Goal: Transaction & Acquisition: Download file/media

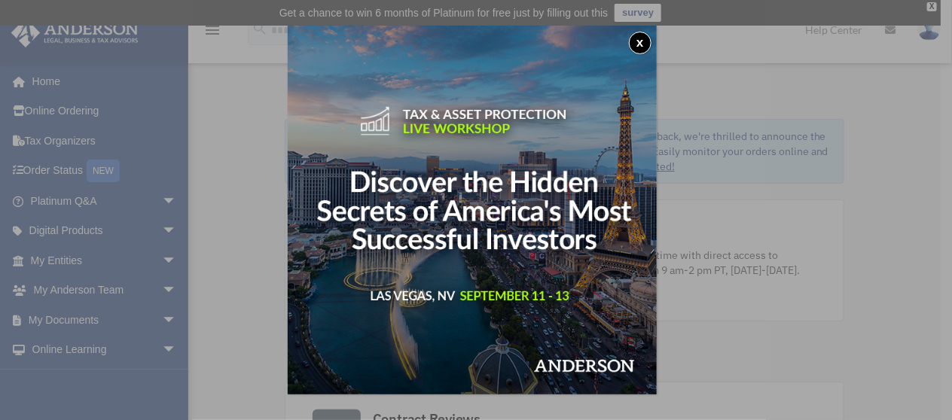
click at [646, 39] on button "x" at bounding box center [640, 43] width 23 height 23
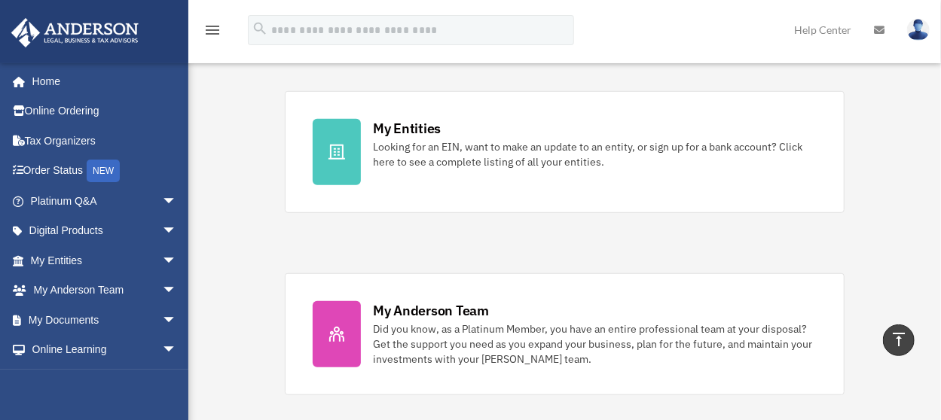
scroll to position [527, 0]
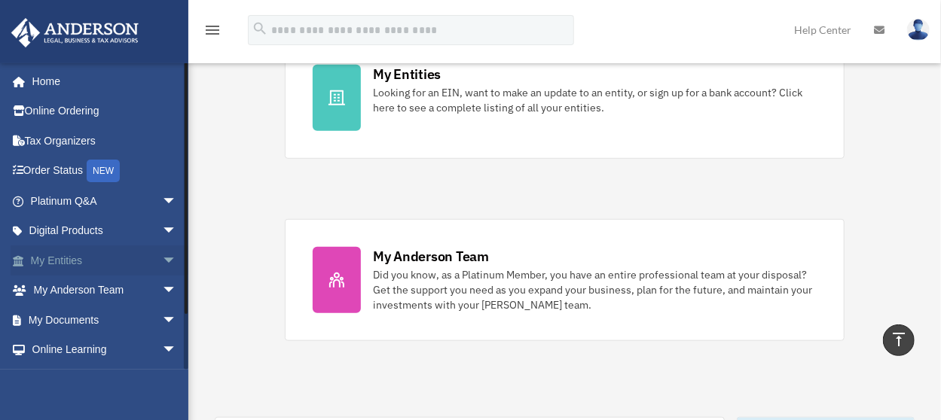
click at [72, 261] on link "My Entities arrow_drop_down" at bounding box center [105, 261] width 189 height 30
click at [162, 256] on span "arrow_drop_down" at bounding box center [177, 261] width 30 height 31
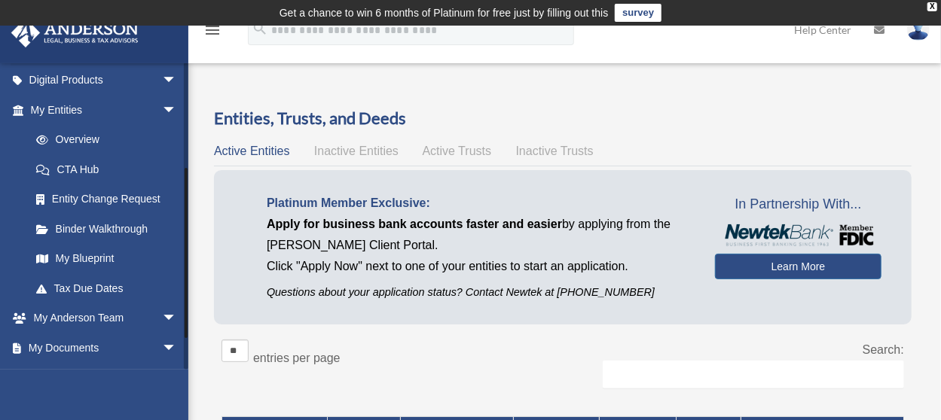
scroll to position [226, 0]
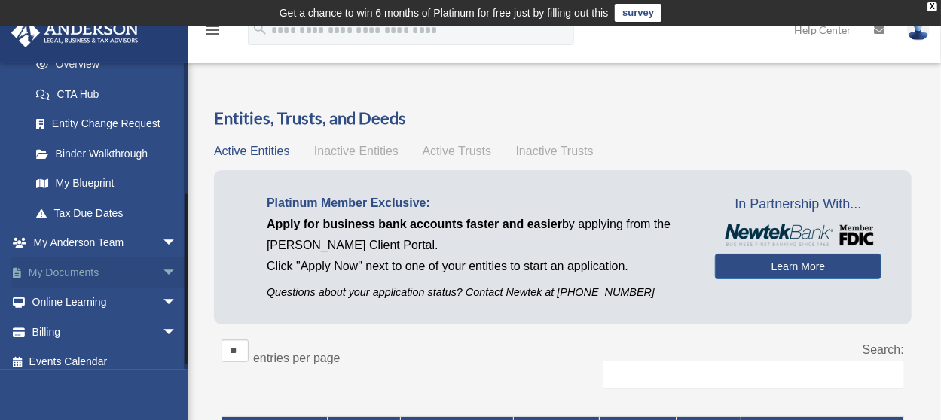
click at [94, 267] on link "My Documents arrow_drop_down" at bounding box center [105, 273] width 189 height 30
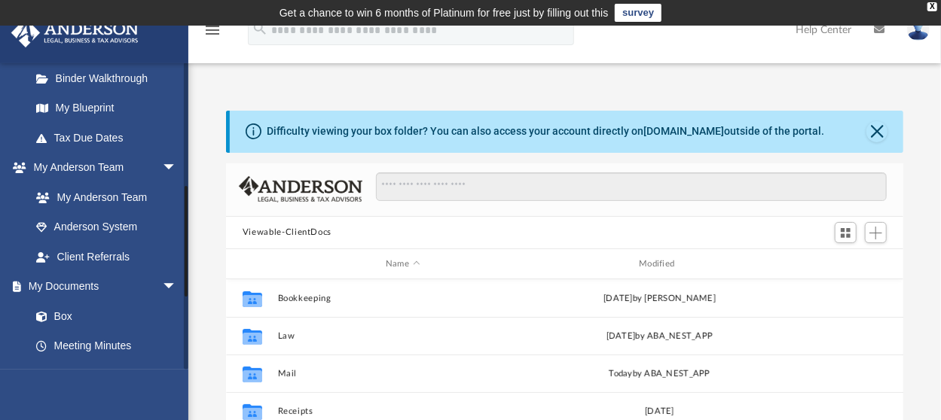
scroll to position [377, 0]
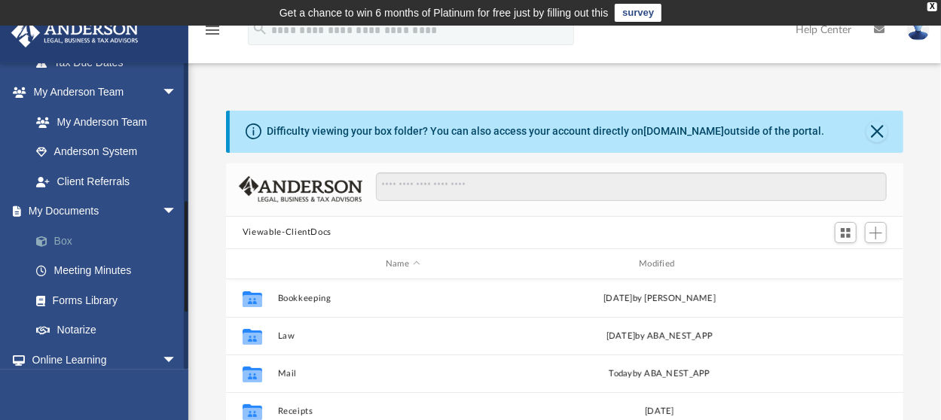
drag, startPoint x: 75, startPoint y: 241, endPoint x: 94, endPoint y: 239, distance: 19.0
click at [75, 241] on link "Box" at bounding box center [110, 241] width 179 height 30
click at [64, 236] on link "Box" at bounding box center [110, 241] width 179 height 30
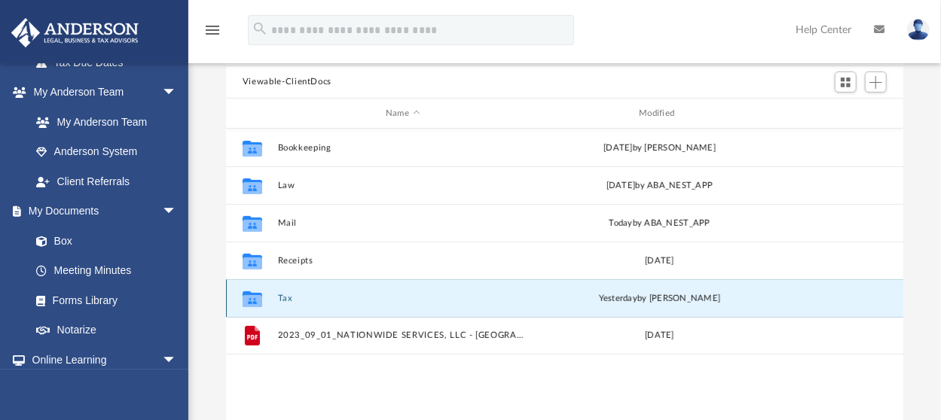
click at [283, 298] on button "Tax" at bounding box center [402, 299] width 250 height 10
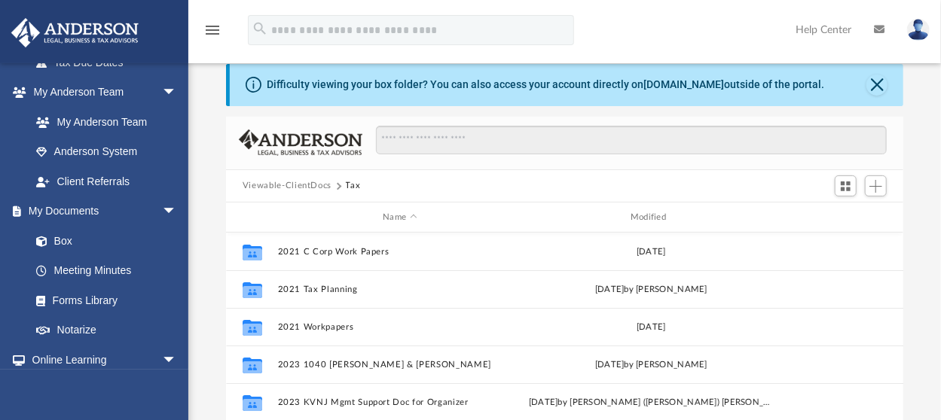
scroll to position [0, 0]
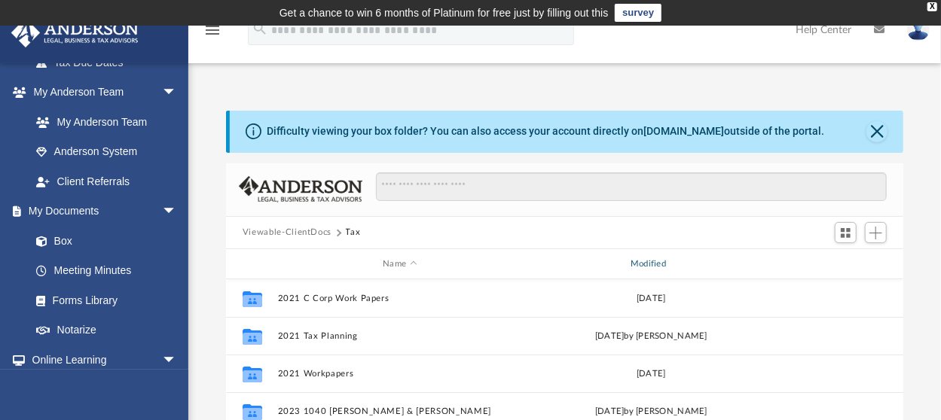
click at [653, 262] on div "Modified" at bounding box center [650, 265] width 245 height 14
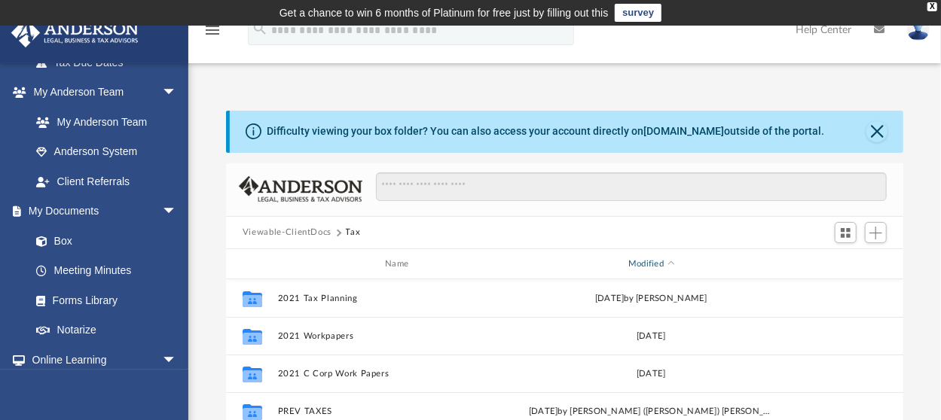
click at [640, 264] on div "Modified" at bounding box center [650, 265] width 245 height 14
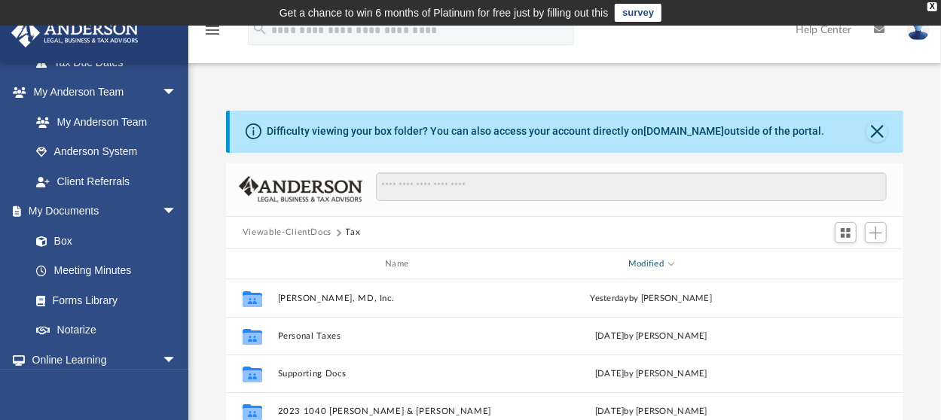
scroll to position [75, 0]
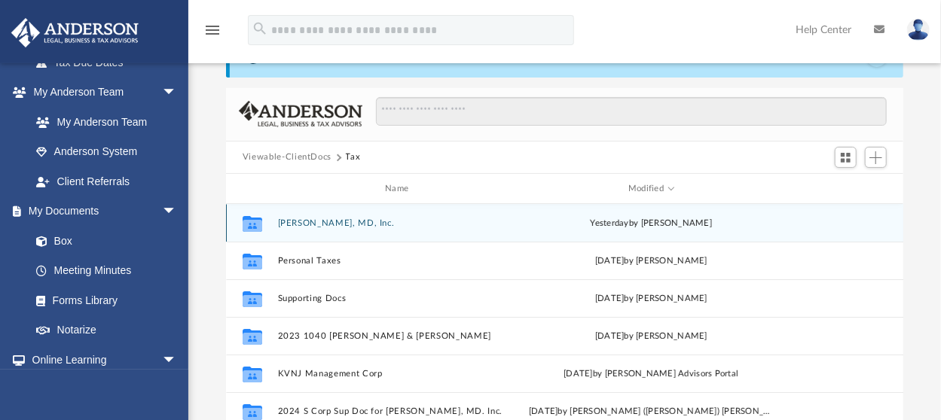
click at [355, 225] on button "Stephane Ngo, MD, Inc." at bounding box center [399, 223] width 245 height 10
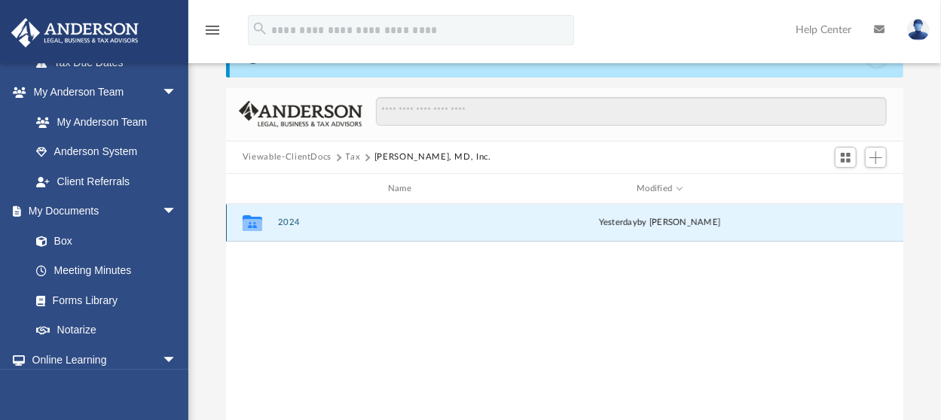
click at [300, 228] on button "2024" at bounding box center [402, 223] width 250 height 10
click at [288, 223] on button "2024" at bounding box center [402, 223] width 250 height 10
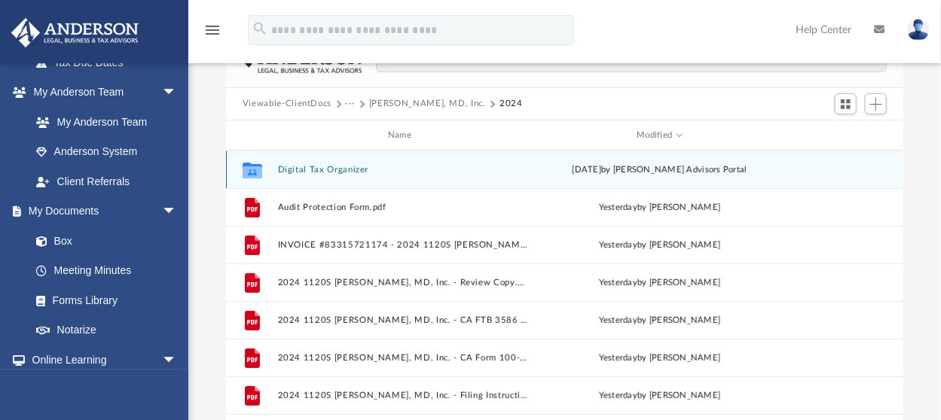
scroll to position [151, 0]
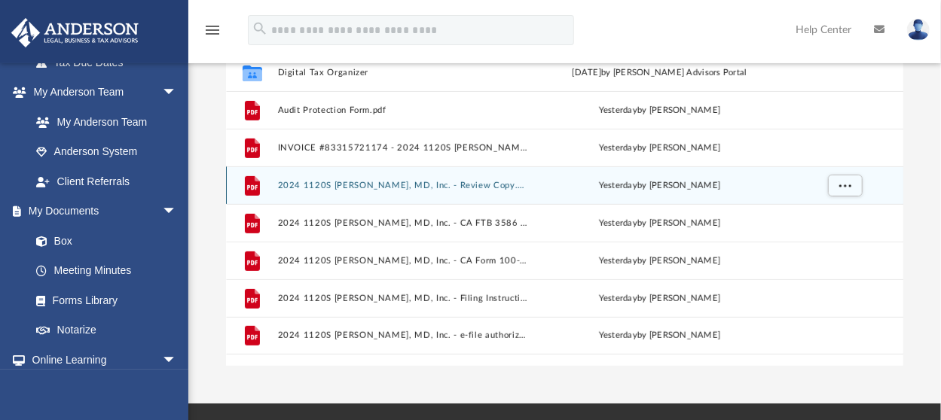
click at [339, 187] on button "2024 1120S Stephane Ngo, MD, Inc. - Review Copy.pdf" at bounding box center [402, 186] width 250 height 10
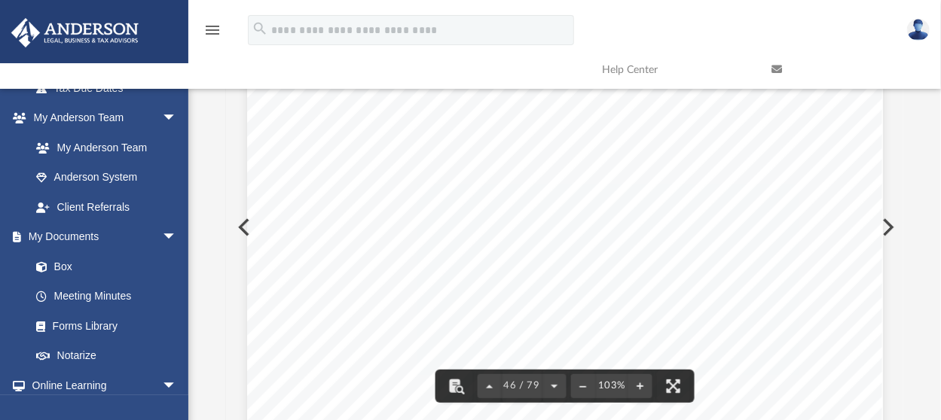
scroll to position [37520, 0]
